Goal: Check status: Check status

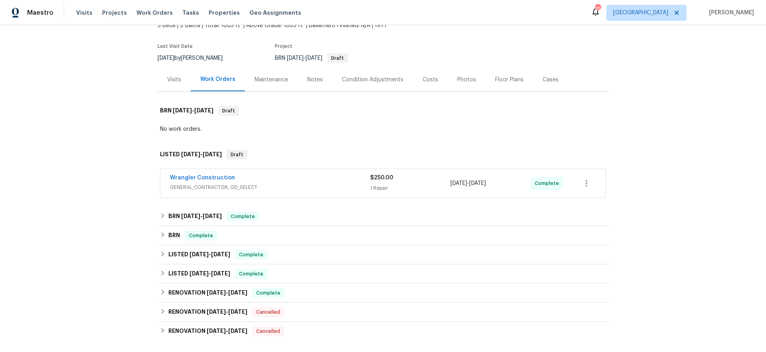
scroll to position [73, 0]
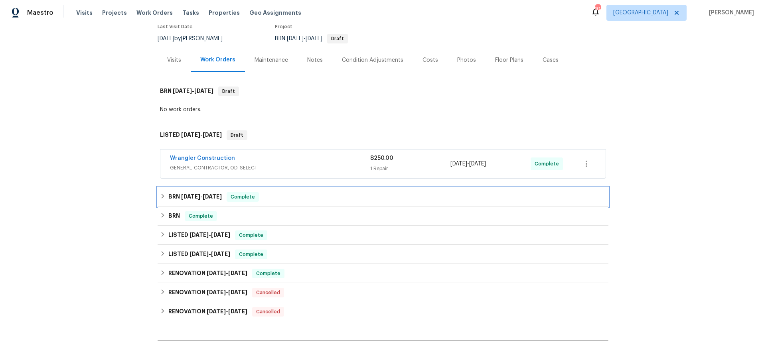
click at [190, 199] on span "[DATE]" at bounding box center [190, 197] width 19 height 6
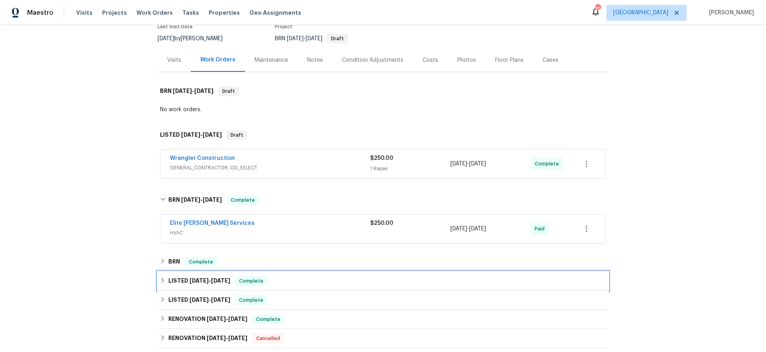
click at [178, 286] on div "LISTED [DATE] - [DATE] Complete" at bounding box center [382, 281] width 451 height 19
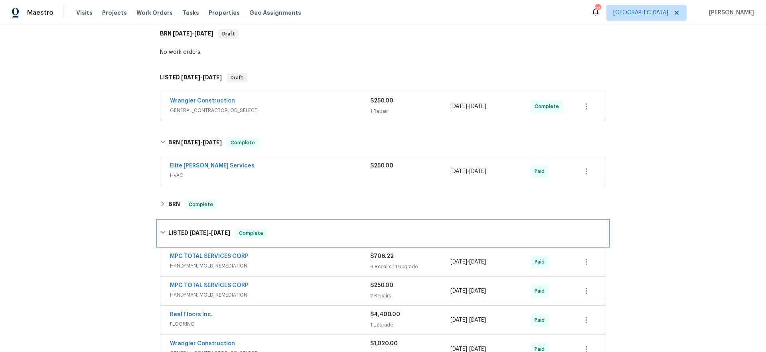
scroll to position [127, 0]
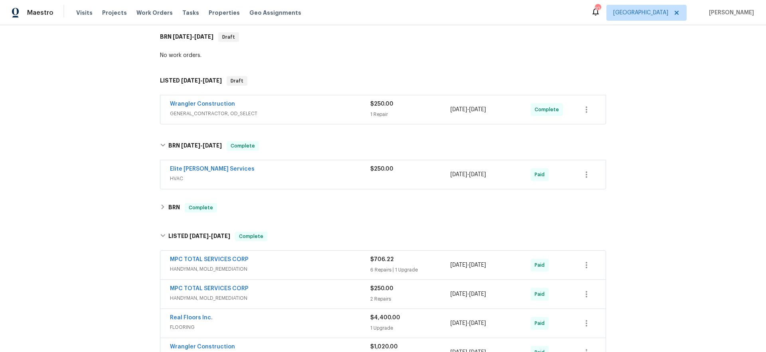
click at [258, 118] on div "Wrangler Construction GENERAL_CONTRACTOR, OD_SELECT" at bounding box center [270, 109] width 200 height 19
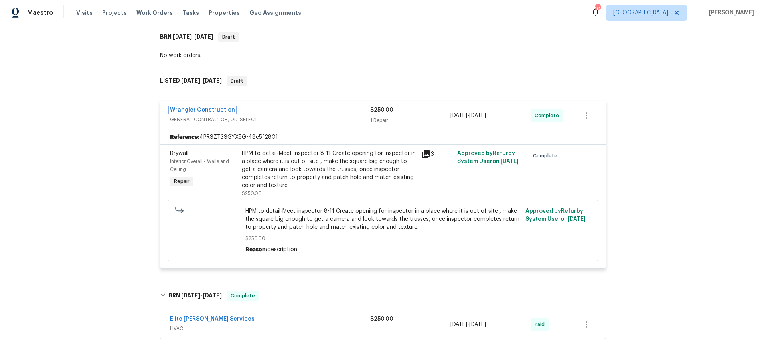
click at [196, 109] on link "Wrangler Construction" at bounding box center [202, 110] width 65 height 6
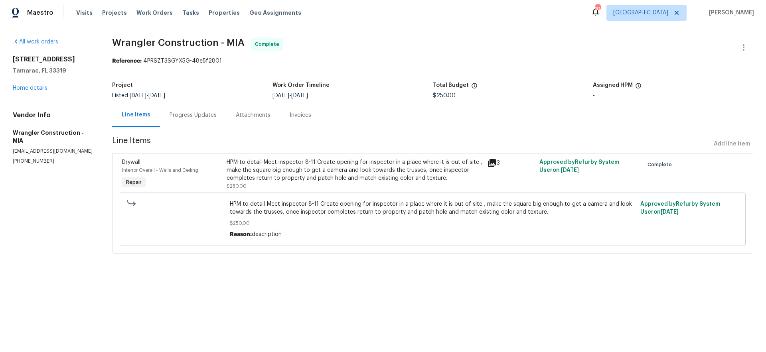
click at [299, 112] on div "Invoices" at bounding box center [300, 115] width 22 height 8
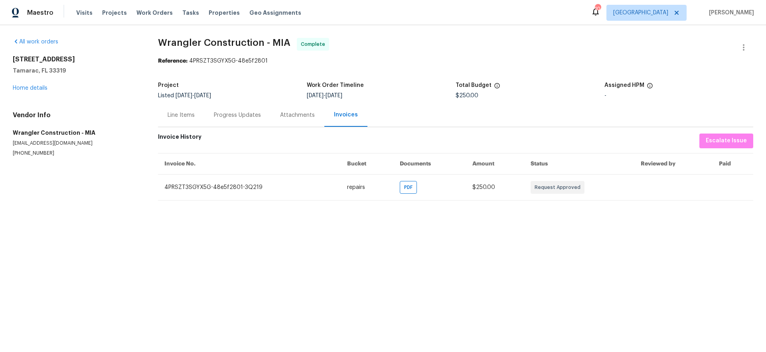
click at [359, 213] on html "Maestro Visits Projects Work Orders Tasks Properties Geo Assignments 104 [GEOGR…" at bounding box center [383, 106] width 766 height 213
